Goal: Communication & Community: Participate in discussion

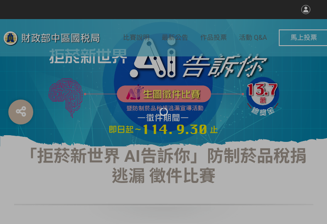
select select "vote"
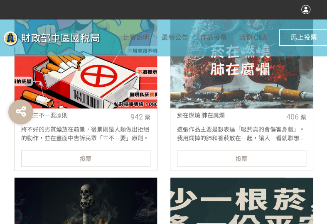
scroll to position [373, 0]
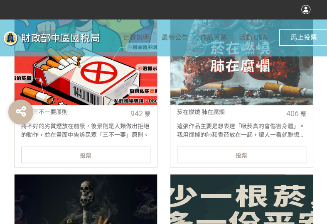
click at [94, 157] on div "投票" at bounding box center [85, 154] width 129 height 17
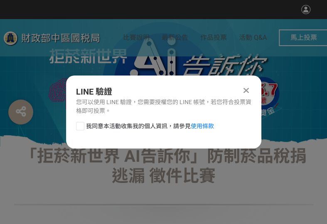
click at [82, 129] on div at bounding box center [80, 126] width 8 height 8
checkbox input "true"
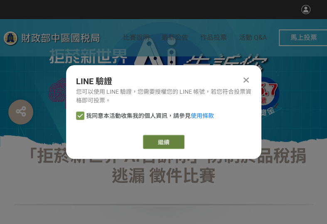
click at [161, 142] on link "繼續" at bounding box center [163, 142] width 41 height 14
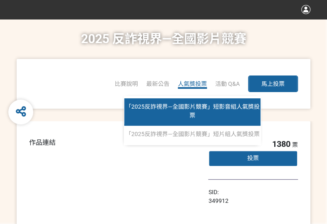
click at [197, 107] on span "「2025反詐視界—全國影片競賽」短影音組人氣獎投票" at bounding box center [192, 110] width 134 height 15
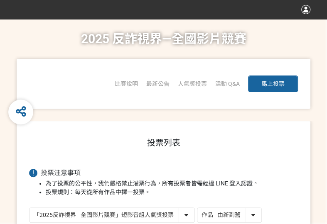
drag, startPoint x: 215, startPoint y: 216, endPoint x: 218, endPoint y: 222, distance: 6.5
click at [215, 216] on select "作品 - 由新到舊 作品 - 由舊到新 票數 - 由多到少 票數 - 由少到多" at bounding box center [229, 215] width 64 height 15
select select "vote"
click at [197, 208] on select "作品 - 由新到舊 作品 - 由舊到新 票數 - 由多到少 票數 - 由少到多" at bounding box center [229, 215] width 64 height 15
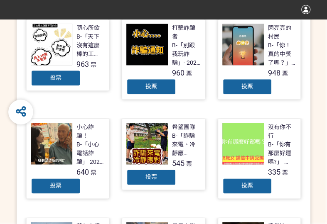
scroll to position [249, 0]
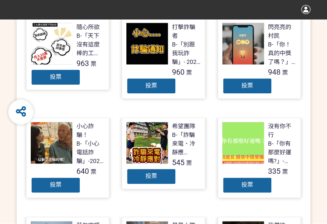
click at [235, 83] on div "投票" at bounding box center [247, 86] width 50 height 17
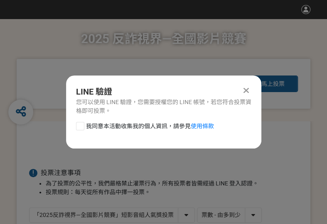
click at [79, 127] on div at bounding box center [80, 126] width 8 height 8
checkbox input "true"
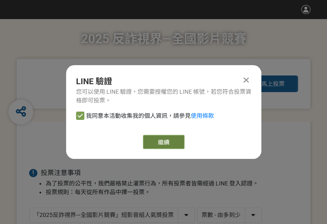
drag, startPoint x: 156, startPoint y: 137, endPoint x: 151, endPoint y: 135, distance: 4.3
click at [155, 137] on button "繼續" at bounding box center [163, 142] width 41 height 14
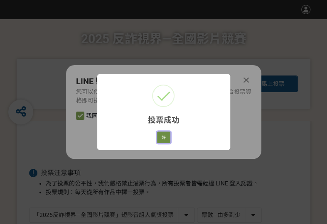
click at [168, 137] on button "好" at bounding box center [163, 138] width 13 height 12
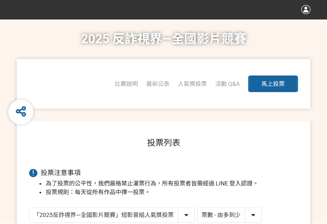
scroll to position [143, 0]
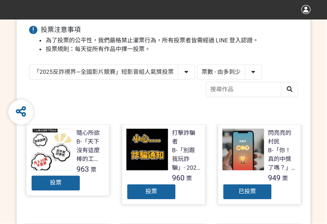
drag, startPoint x: 113, startPoint y: 72, endPoint x: 113, endPoint y: 78, distance: 6.6
click at [113, 72] on select "「2025反詐視界—全國影片競賽」短影音組人氣獎投票 「2025反詐視界—全國影片競賽」短片組人氣獎投票" at bounding box center [111, 72] width 165 height 15
select select "13146"
click at [29, 65] on select "「2025反詐視界—全國影片競賽」短影音組人氣獎投票 「2025反詐視界—全國影片競賽」短片組人氣獎投票" at bounding box center [111, 72] width 165 height 15
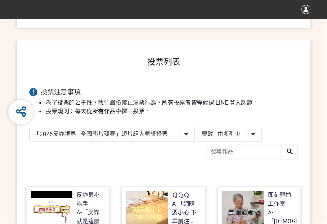
scroll to position [249, 0]
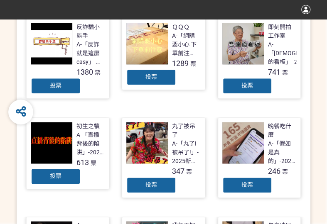
click at [158, 78] on div "投票" at bounding box center [151, 77] width 50 height 17
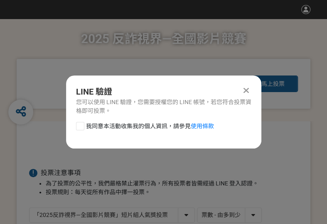
scroll to position [0, 0]
click at [76, 126] on div at bounding box center [80, 126] width 8 height 8
checkbox input "true"
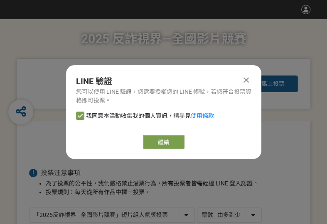
click at [154, 137] on button "繼續" at bounding box center [163, 142] width 41 height 14
